Goal: Information Seeking & Learning: Compare options

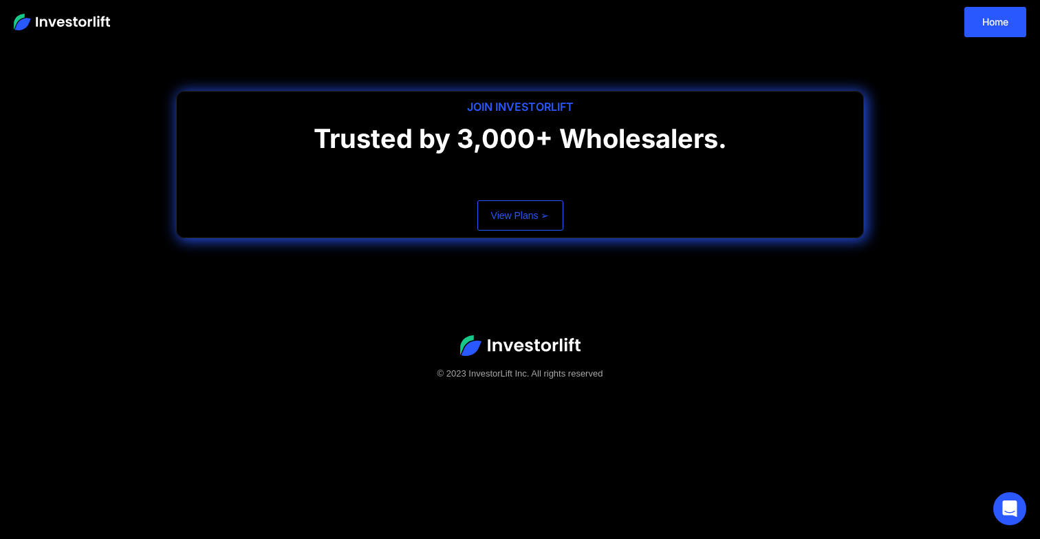
click at [500, 203] on link "View Plans ➢" at bounding box center [520, 215] width 86 height 30
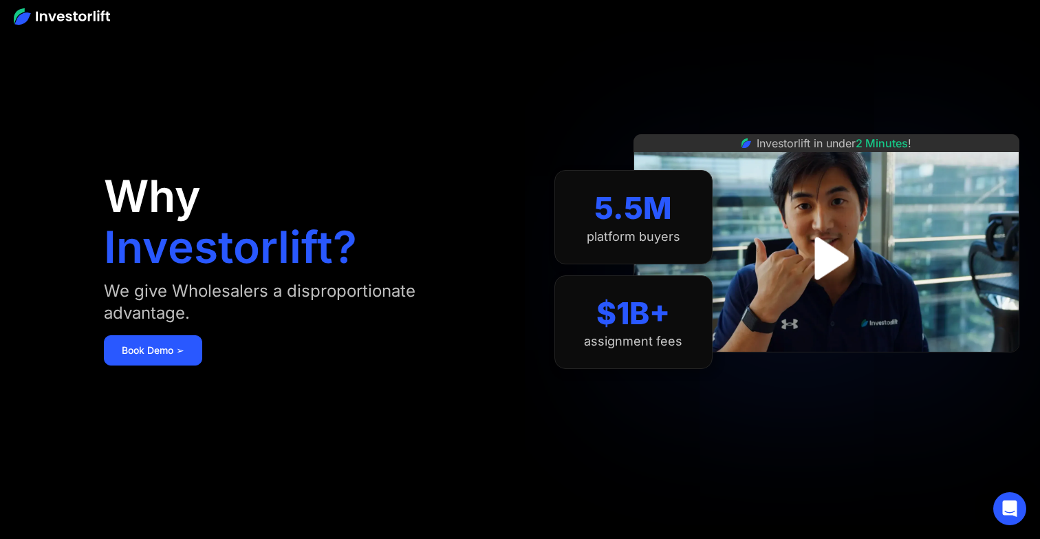
click at [629, 220] on div "5.5M" at bounding box center [633, 208] width 78 height 36
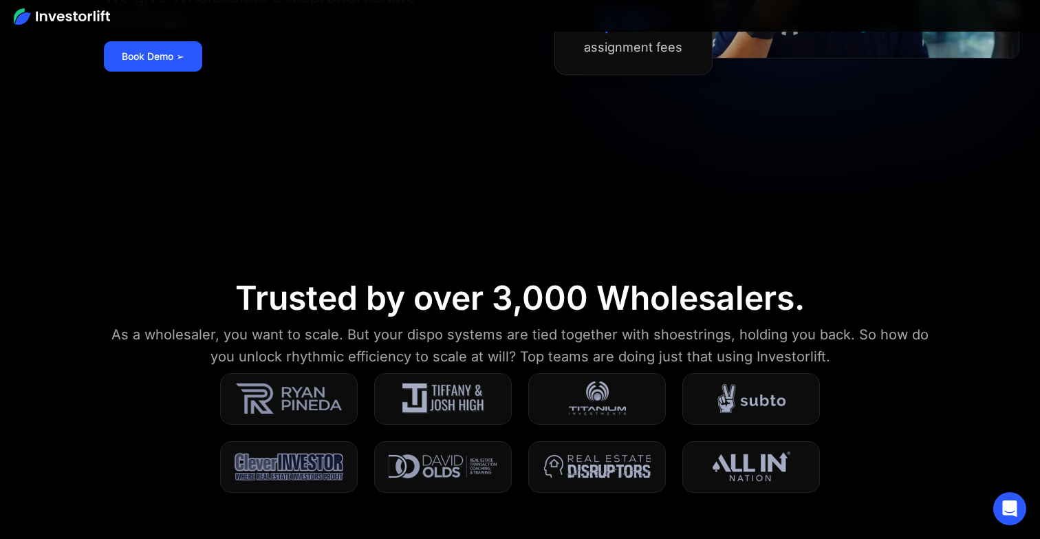
scroll to position [409, 0]
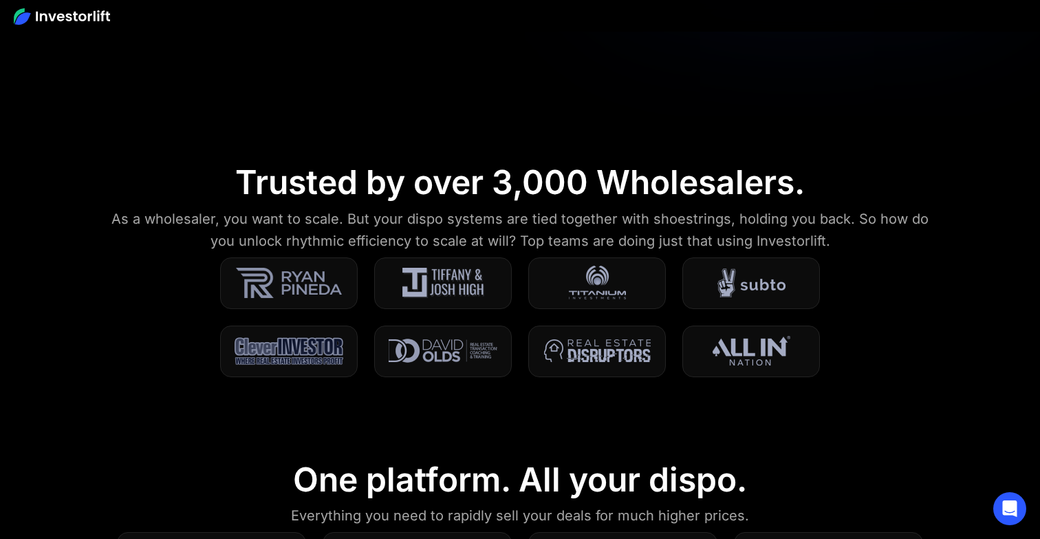
click at [299, 279] on img at bounding box center [289, 283] width 106 height 34
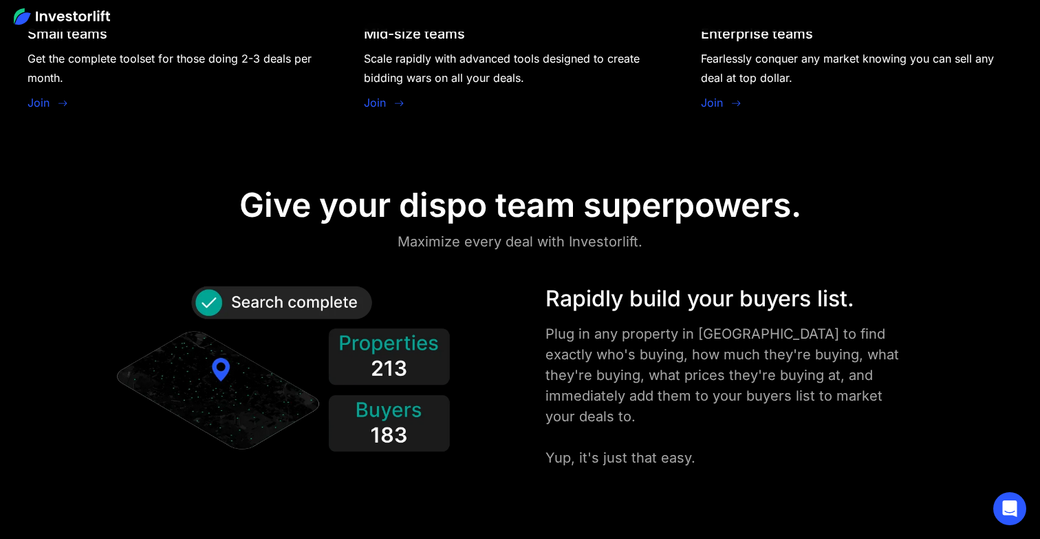
scroll to position [1508, 0]
